Goal: Task Accomplishment & Management: Use online tool/utility

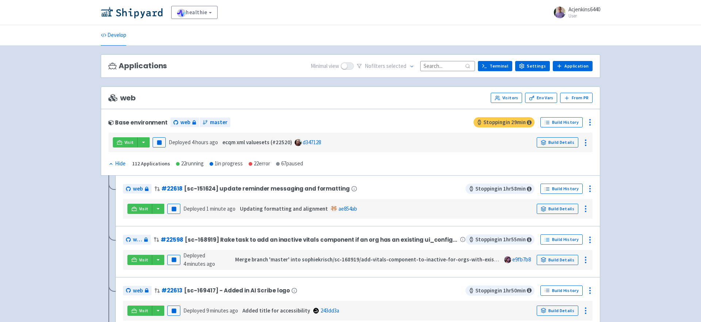
click at [442, 64] on input at bounding box center [447, 66] width 55 height 10
paste input "22589"
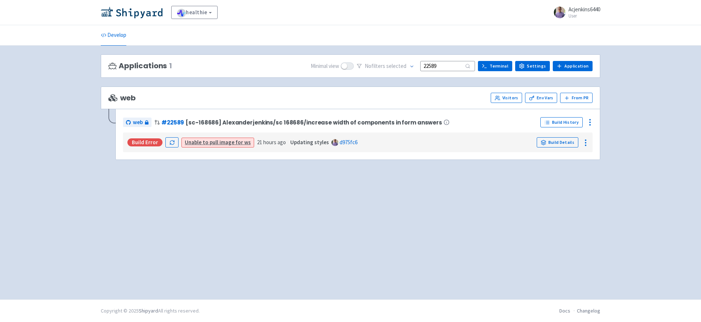
type input "22589"
click at [369, 230] on div "Applications 1 Minimal view No filter s selected 22589 Terminal Settings Applic…" at bounding box center [350, 172] width 499 height 236
click at [559, 144] on link "Build Details" at bounding box center [557, 142] width 42 height 10
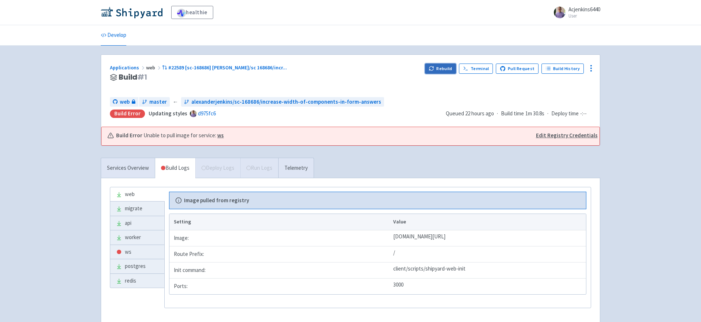
click at [449, 67] on button "Rebuild" at bounding box center [440, 68] width 31 height 10
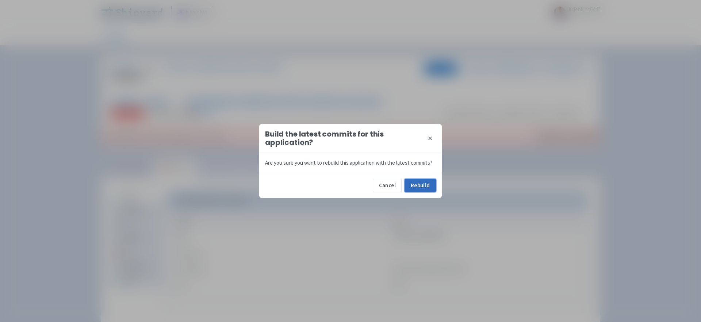
click at [422, 187] on button "Rebuild" at bounding box center [419, 185] width 31 height 13
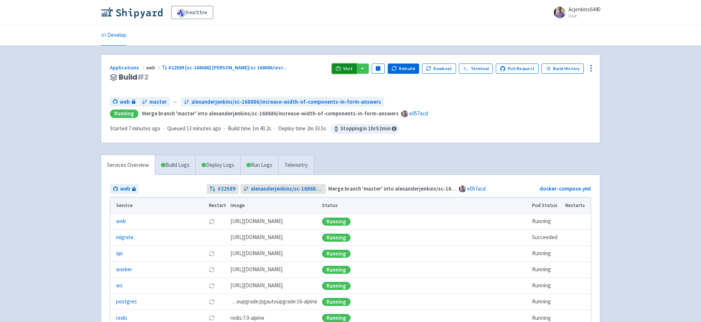
click at [341, 69] on icon at bounding box center [337, 68] width 5 height 5
